Goal: Find specific page/section: Find specific page/section

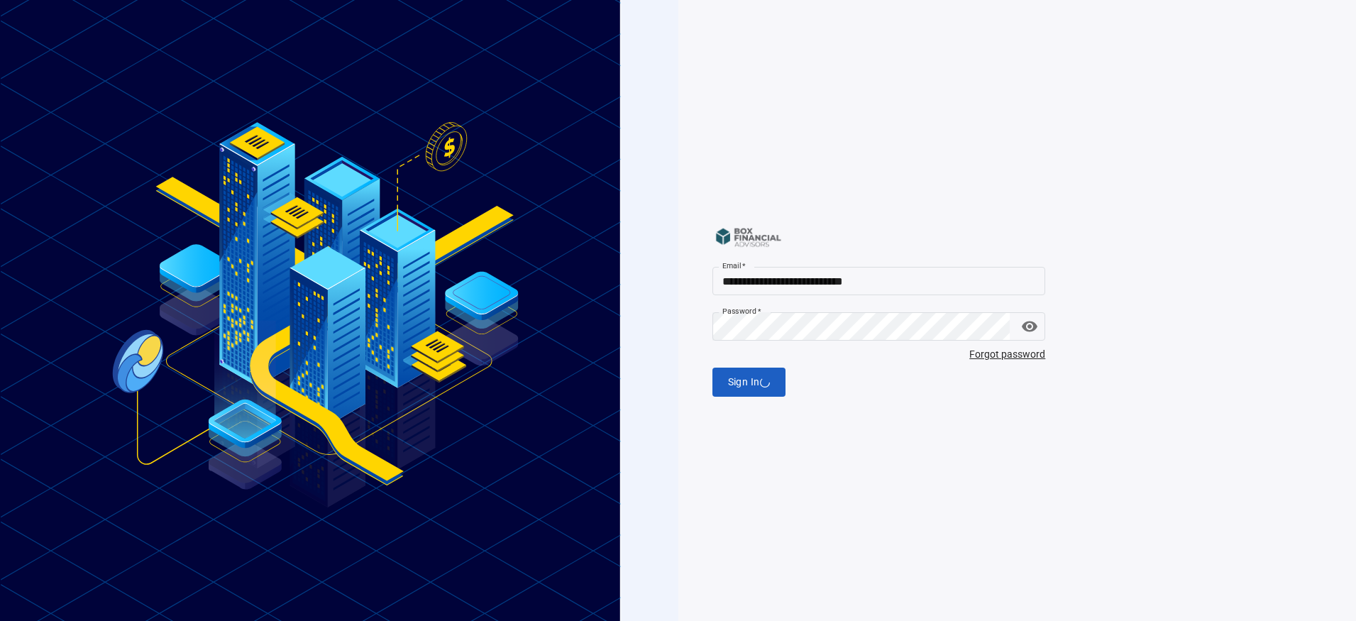
drag, startPoint x: 749, startPoint y: 379, endPoint x: 769, endPoint y: 377, distance: 20.0
click at [750, 379] on div "Sign In" at bounding box center [880, 382] width 334 height 29
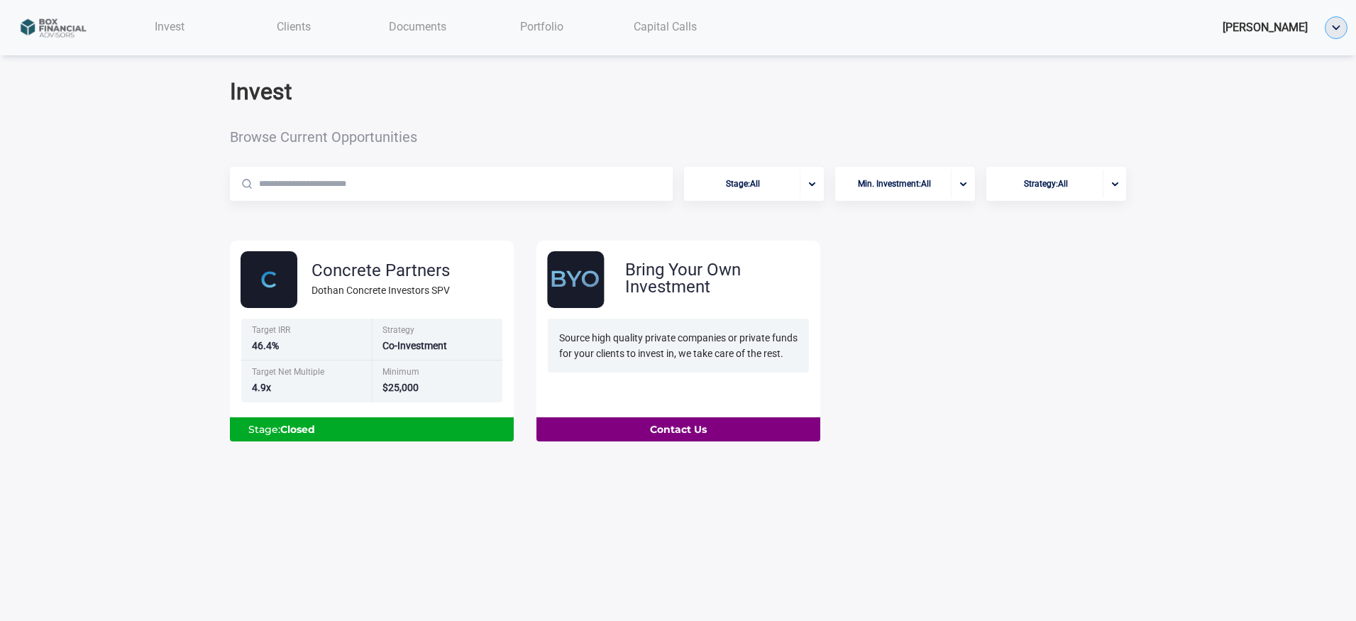
click at [1333, 26] on img "button" at bounding box center [1336, 27] width 21 height 21
click at [394, 25] on span "Documents" at bounding box center [417, 26] width 57 height 13
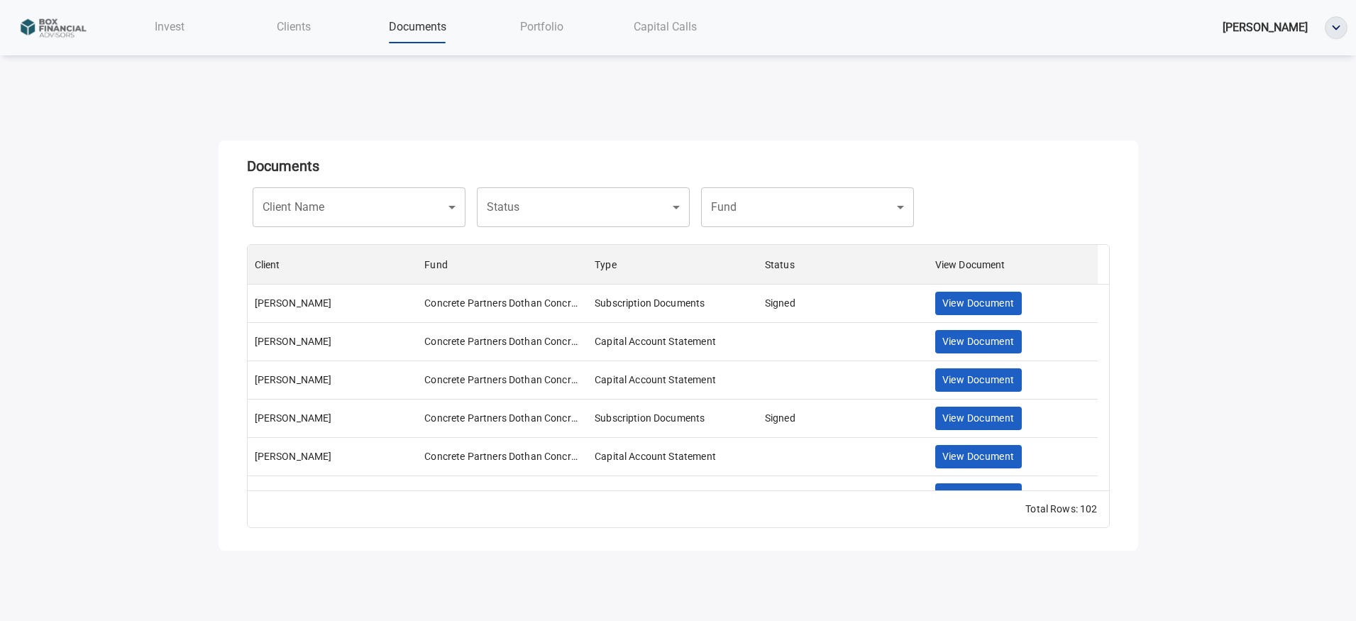
scroll to position [235, 851]
click at [184, 31] on span "Invest" at bounding box center [170, 26] width 30 height 13
